Goal: Find specific page/section: Find specific page/section

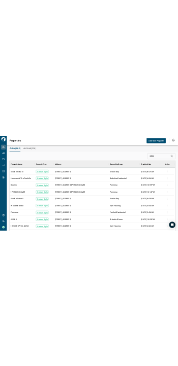
scroll to position [8, 5]
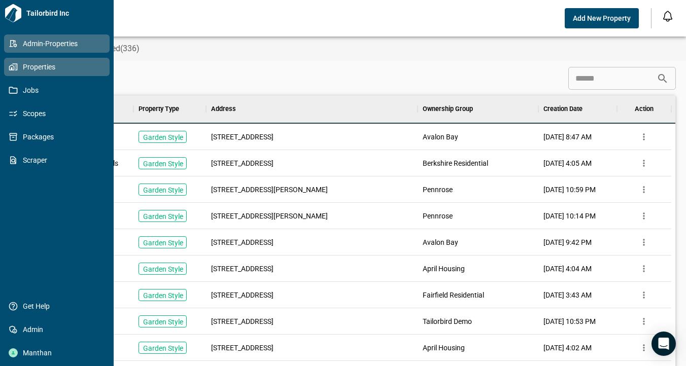
click at [10, 70] on icon at bounding box center [12, 67] width 6 height 6
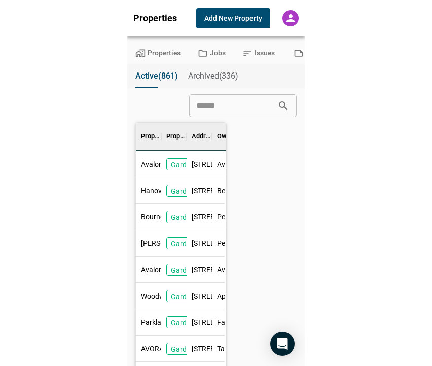
scroll to position [292, 85]
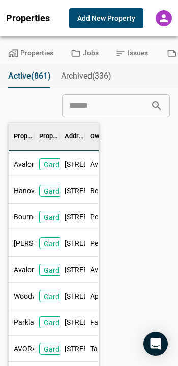
click at [25, 53] on button "Properties" at bounding box center [30, 53] width 61 height 21
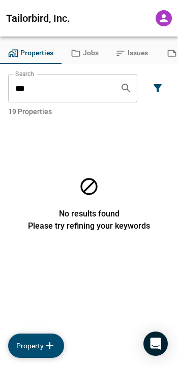
click at [81, 88] on input "***" at bounding box center [60, 88] width 104 height 28
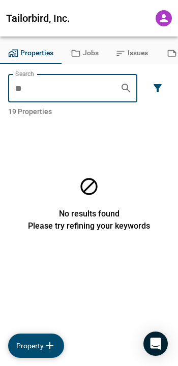
type input "*"
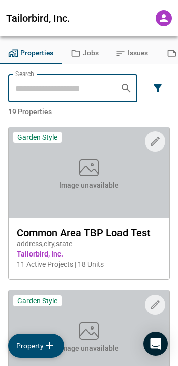
click at [73, 91] on input "Search" at bounding box center [60, 88] width 104 height 28
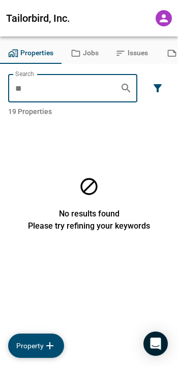
type input "*"
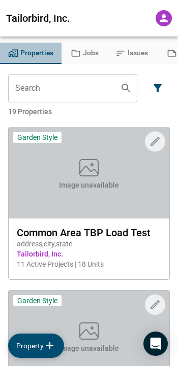
click at [40, 56] on button "Properties" at bounding box center [30, 53] width 61 height 21
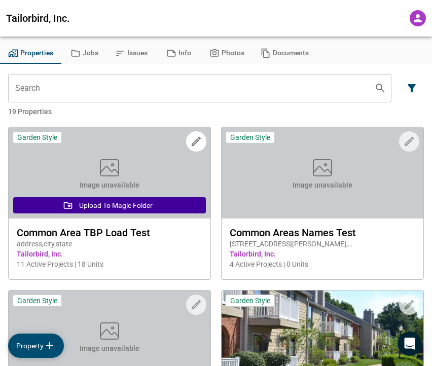
click at [101, 232] on span "Common Area TBP Load Test" at bounding box center [110, 233] width 186 height 12
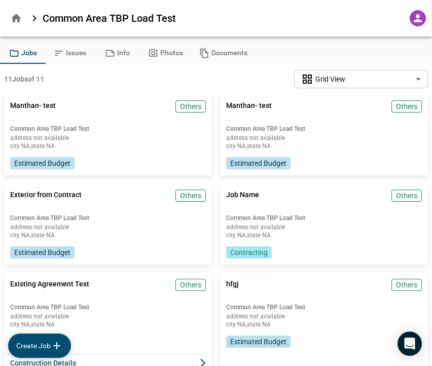
scroll to position [38, 0]
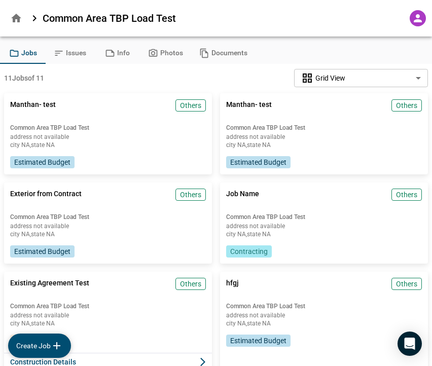
click at [419, 18] on icon at bounding box center [418, 18] width 12 height 12
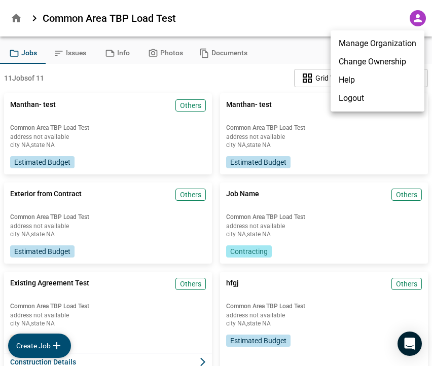
click at [419, 18] on div at bounding box center [216, 183] width 432 height 366
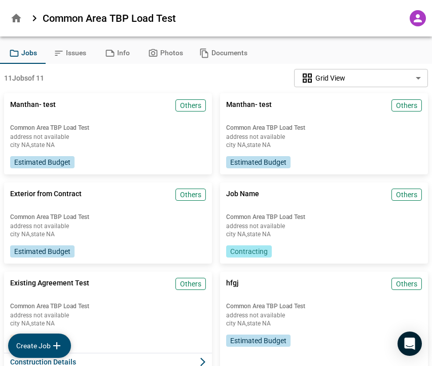
click at [423, 19] on icon at bounding box center [418, 18] width 12 height 12
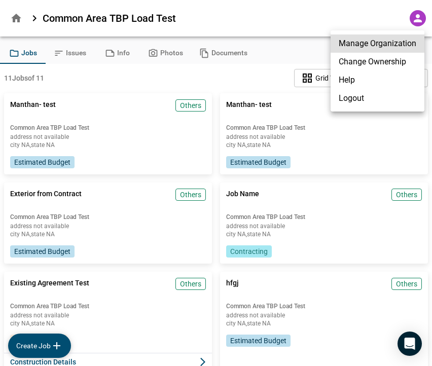
click at [395, 43] on li "Manage Organization" at bounding box center [378, 44] width 94 height 18
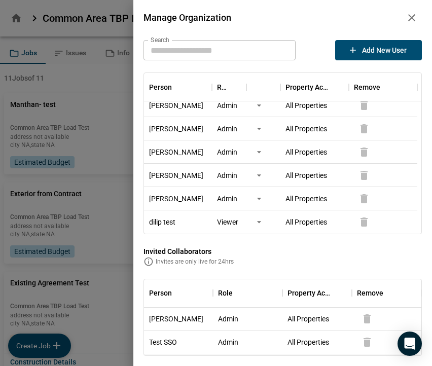
scroll to position [0, 0]
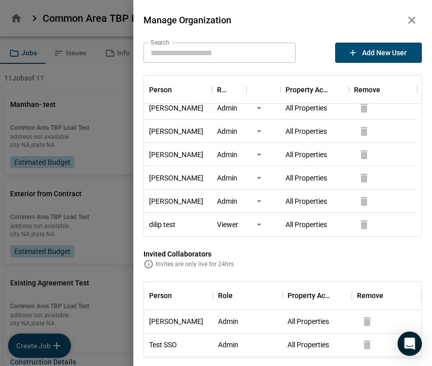
click at [409, 15] on icon "button" at bounding box center [412, 20] width 12 height 12
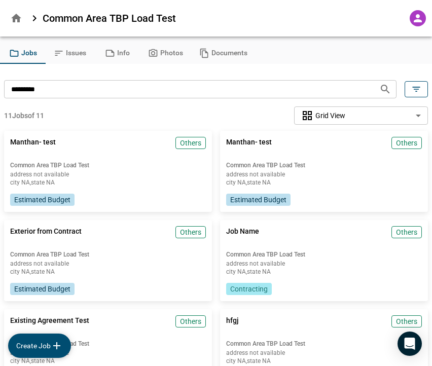
click at [19, 24] on icon "button" at bounding box center [16, 18] width 12 height 12
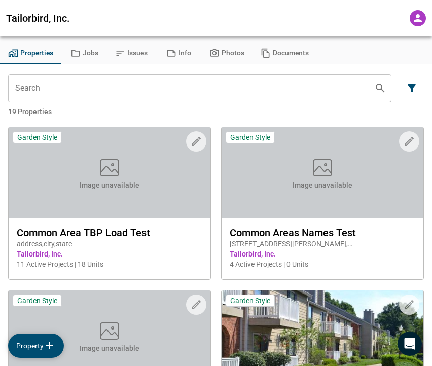
click at [60, 19] on span "Tailorbird, Inc." at bounding box center [38, 18] width 64 height 12
click at [419, 17] on icon at bounding box center [418, 18] width 8 height 8
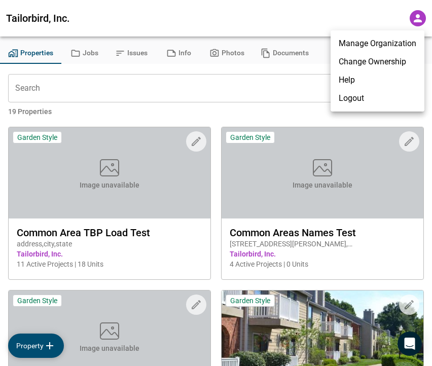
click at [385, 65] on li "Change Ownership" at bounding box center [378, 62] width 94 height 18
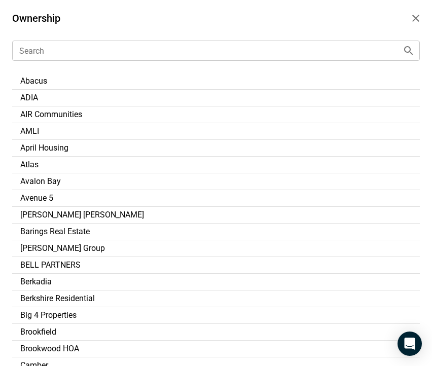
click at [417, 20] on icon "button" at bounding box center [416, 18] width 7 height 7
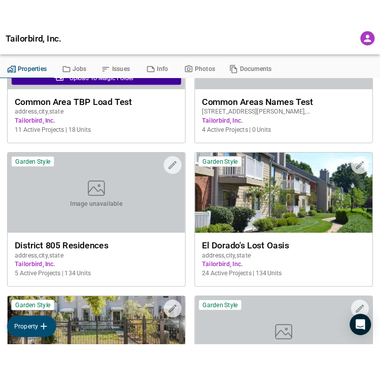
scroll to position [149, 0]
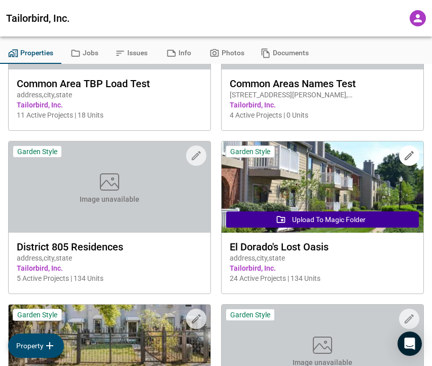
click at [276, 245] on span "El Dorado's Lost Oasis" at bounding box center [323, 247] width 186 height 12
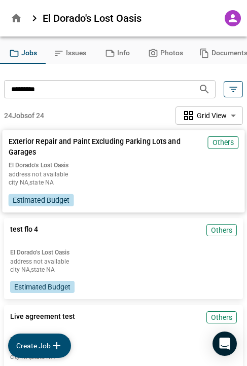
click at [26, 149] on span "Exterior Repair and Paint Excluding Parking Lots and Garages" at bounding box center [106, 146] width 195 height 21
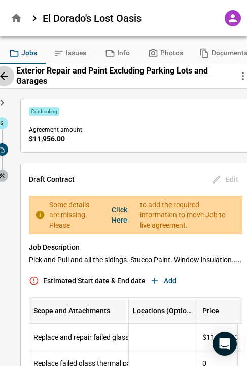
click at [6, 76] on icon "button" at bounding box center [4, 76] width 8 height 8
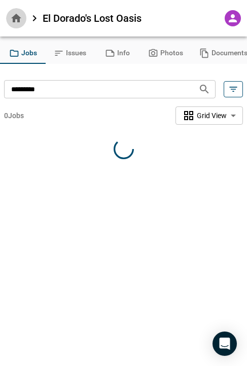
click at [17, 20] on icon "button" at bounding box center [16, 18] width 12 height 12
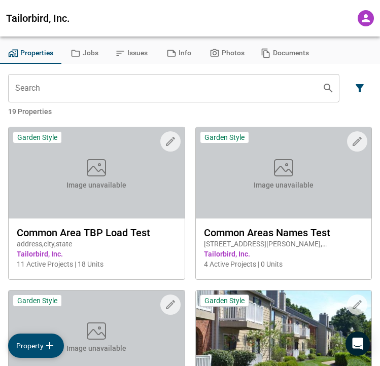
click at [370, 18] on icon at bounding box center [366, 18] width 12 height 12
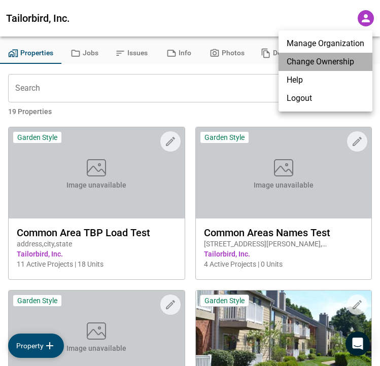
click at [326, 60] on li "Change Ownership" at bounding box center [326, 62] width 94 height 18
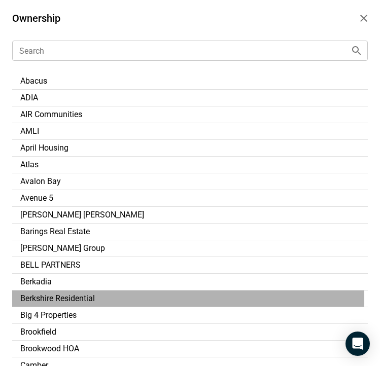
click at [50, 299] on span "Berkshire Residential" at bounding box center [57, 299] width 75 height 10
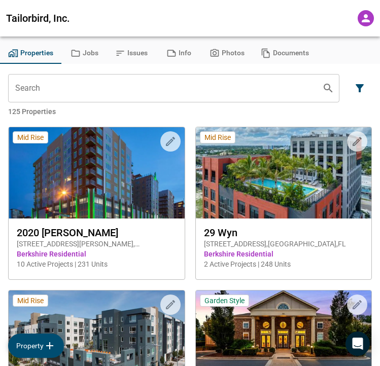
click at [84, 55] on button "Jobs" at bounding box center [84, 53] width 46 height 21
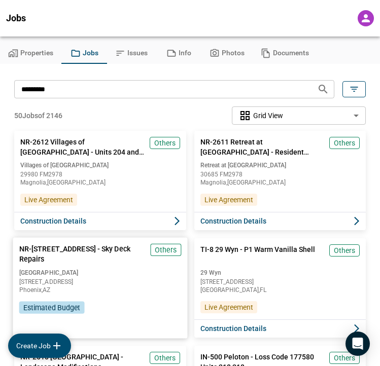
click at [65, 248] on span "NR-[STREET_ADDRESS] - Sky Deck Repairs" at bounding box center [82, 254] width 127 height 21
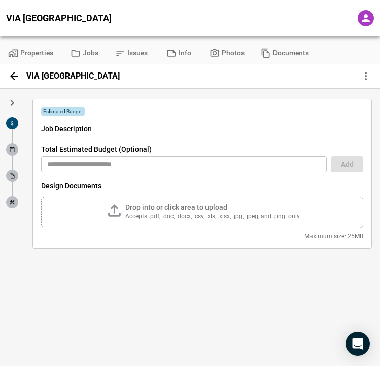
click at [12, 148] on icon at bounding box center [12, 150] width 5 height 6
click at [13, 79] on icon "button" at bounding box center [14, 76] width 12 height 12
